Goal: Task Accomplishment & Management: Complete application form

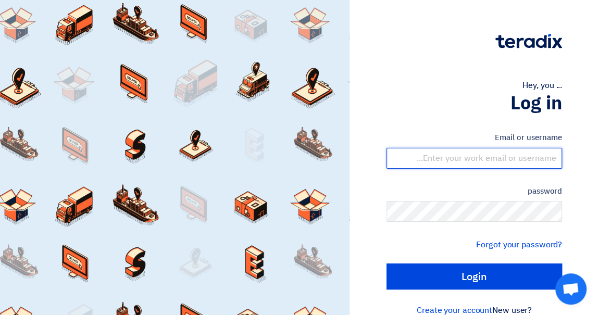
click at [458, 161] on input "text" at bounding box center [475, 158] width 176 height 21
type input "[EMAIL_ADDRESS][DOMAIN_NAME]"
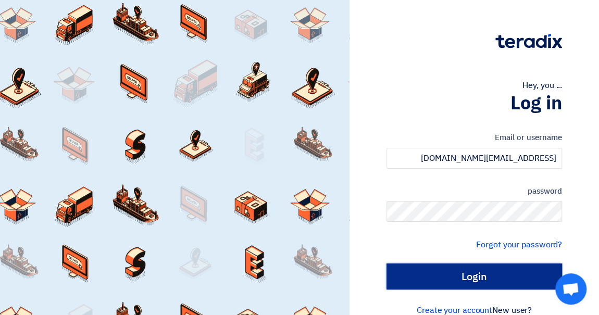
click at [492, 277] on input "Login" at bounding box center [475, 277] width 176 height 26
type input "Sign in"
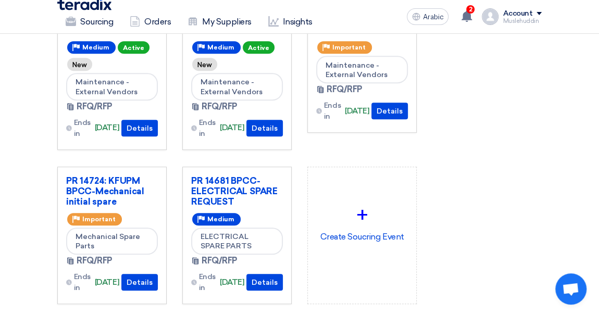
scroll to position [284, 0]
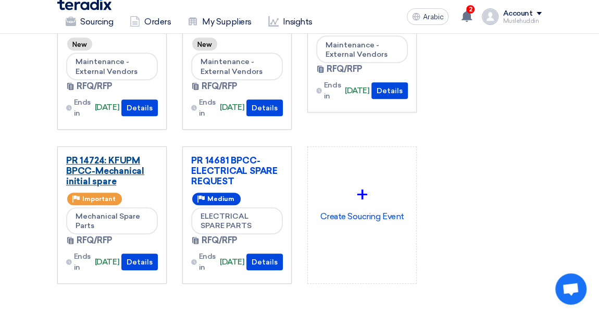
click at [113, 165] on font "PR 14724: KFUPM BPCC-Mechanical initial spare" at bounding box center [105, 170] width 78 height 31
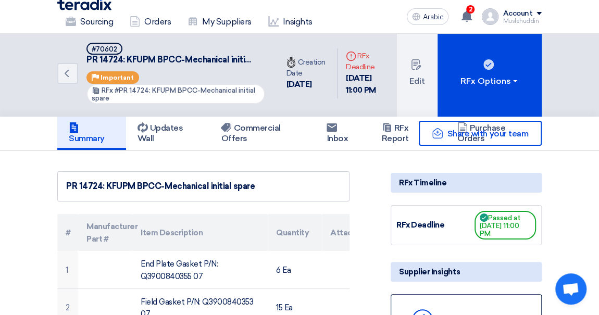
click at [400, 138] on div "Share with your team" at bounding box center [466, 133] width 151 height 25
click at [393, 133] on div "Share with your team" at bounding box center [466, 133] width 151 height 25
click at [389, 131] on icon at bounding box center [387, 127] width 10 height 10
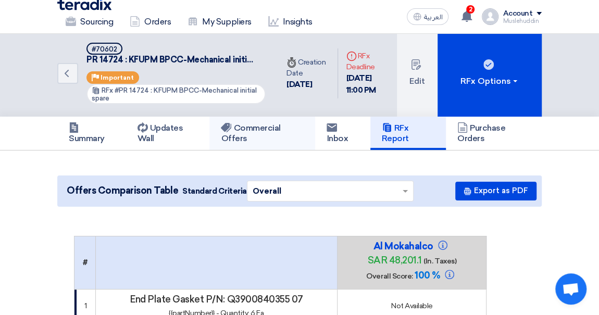
click at [239, 125] on h5 "Commercial Offers" at bounding box center [262, 133] width 83 height 21
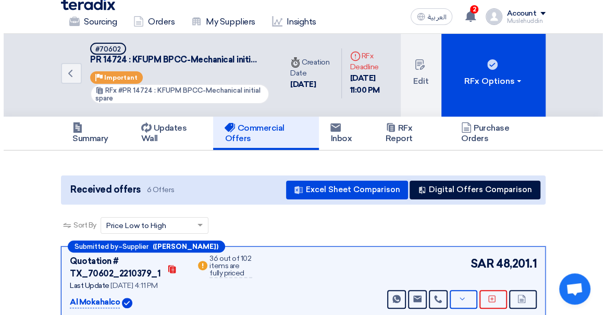
scroll to position [189, 0]
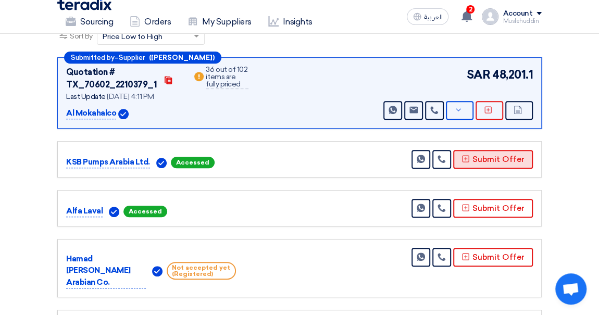
click at [498, 159] on button "Submit Offer" at bounding box center [493, 159] width 80 height 19
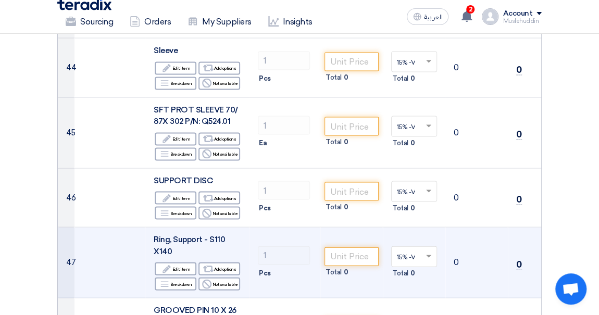
scroll to position [3220, 0]
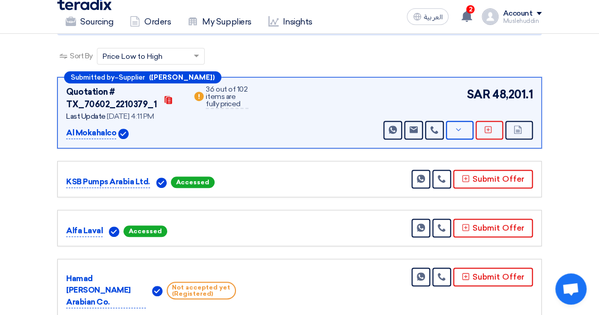
scroll to position [189, 0]
